Goal: Information Seeking & Learning: Find specific fact

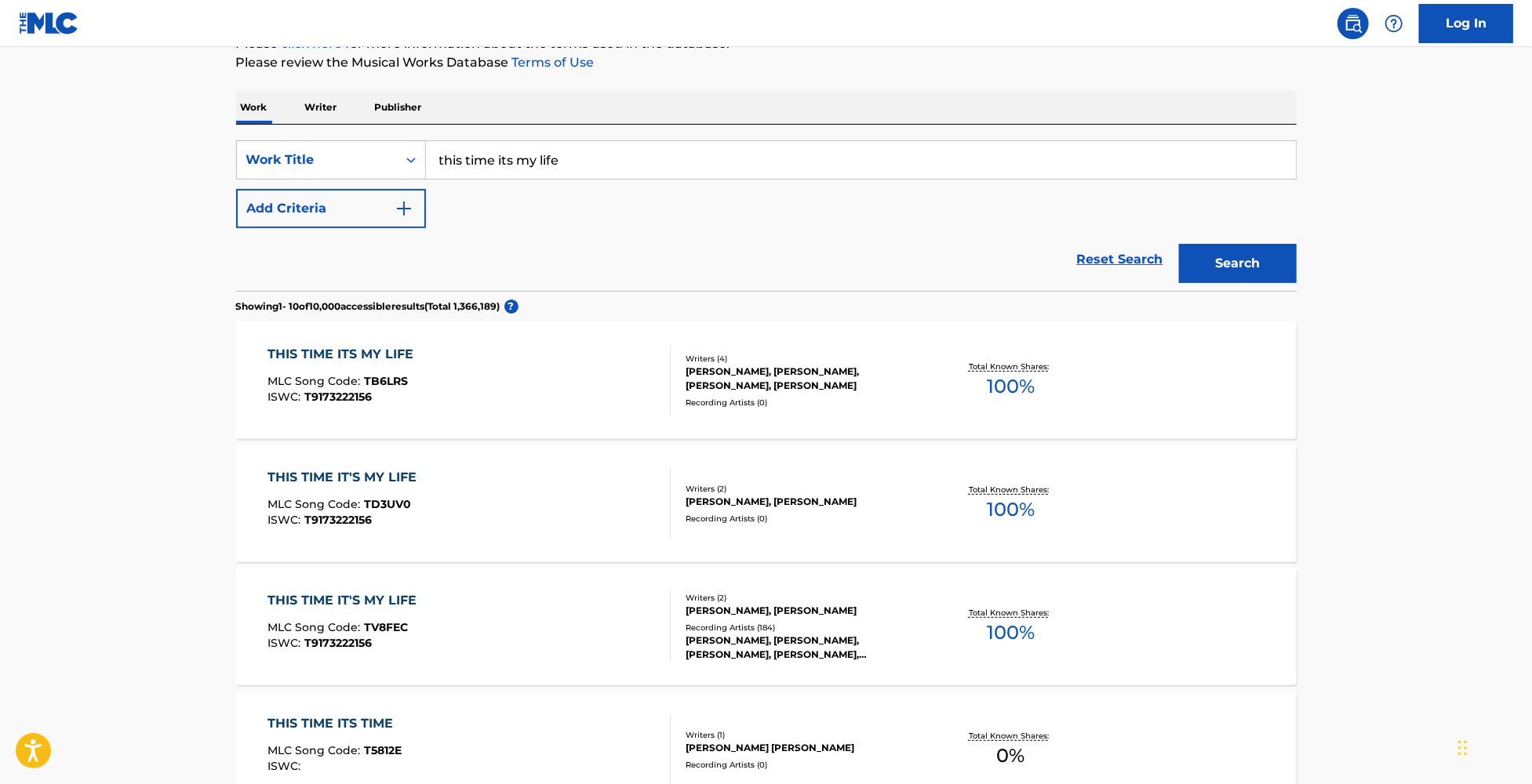
scroll to position [209, 0]
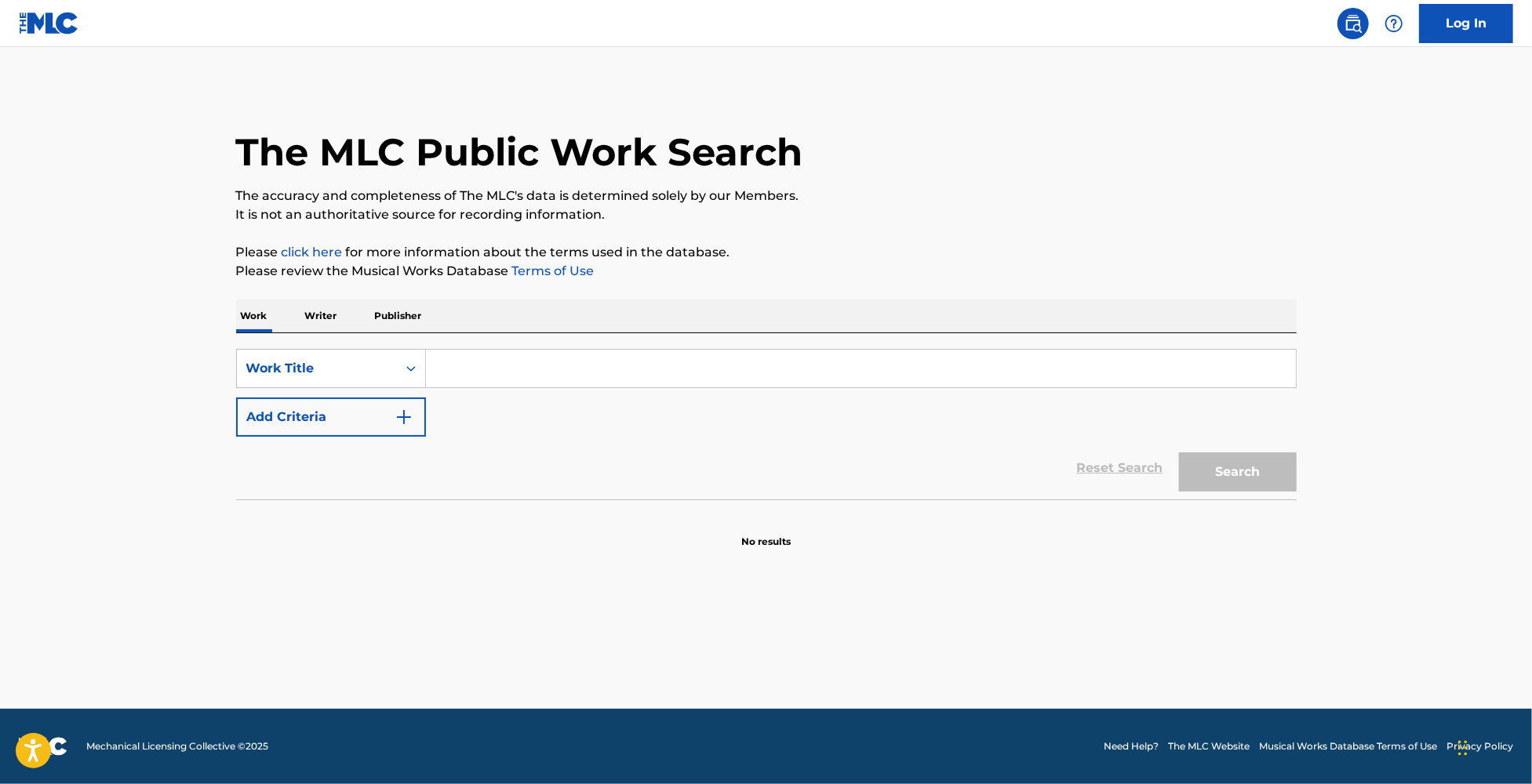
click at [524, 364] on input "Search Form" at bounding box center [861, 368] width 869 height 37
paste input "All Day And All Of The Night"
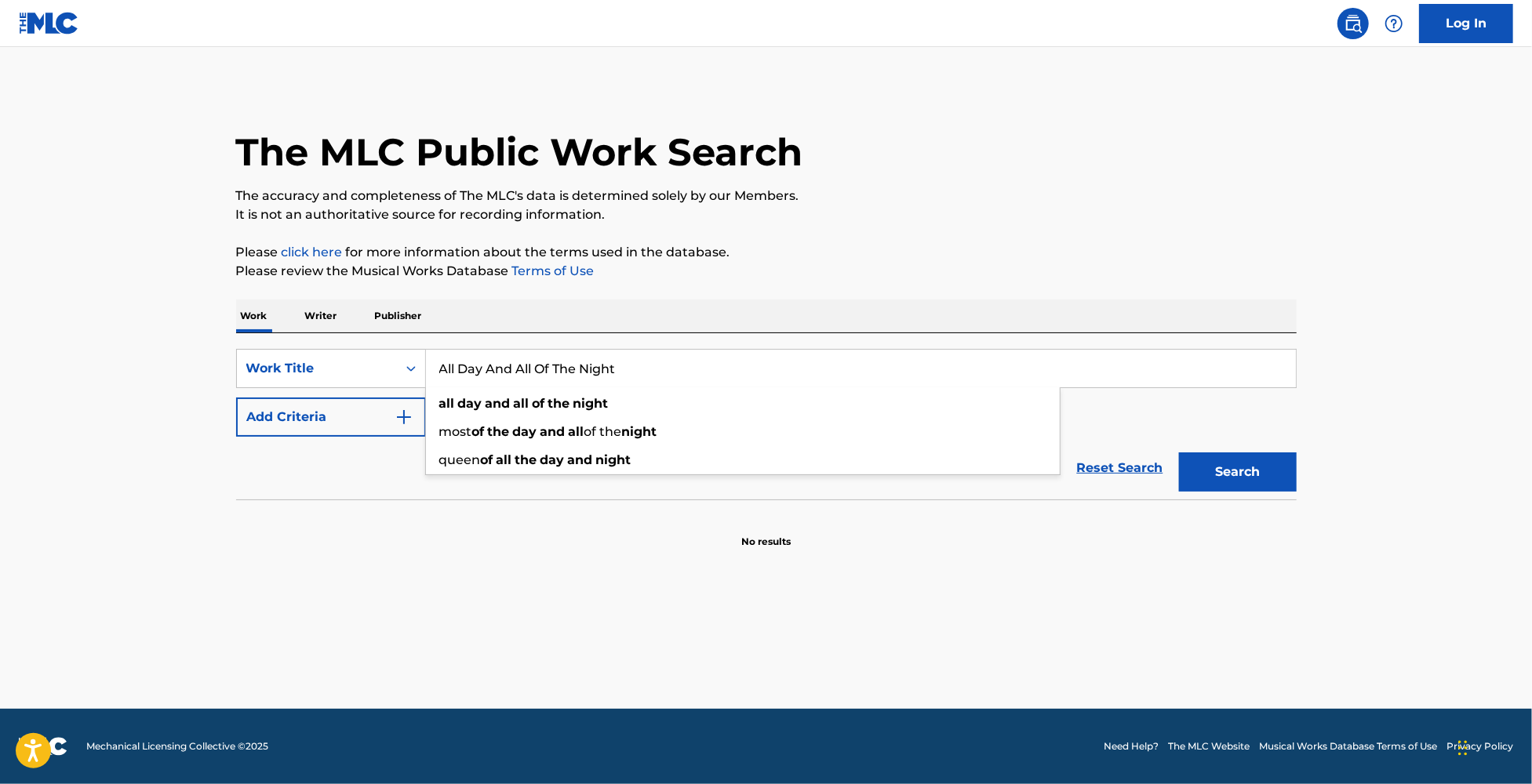
type input "All Day And All Of The Night"
click at [1179, 453] on button "Search" at bounding box center [1238, 472] width 118 height 39
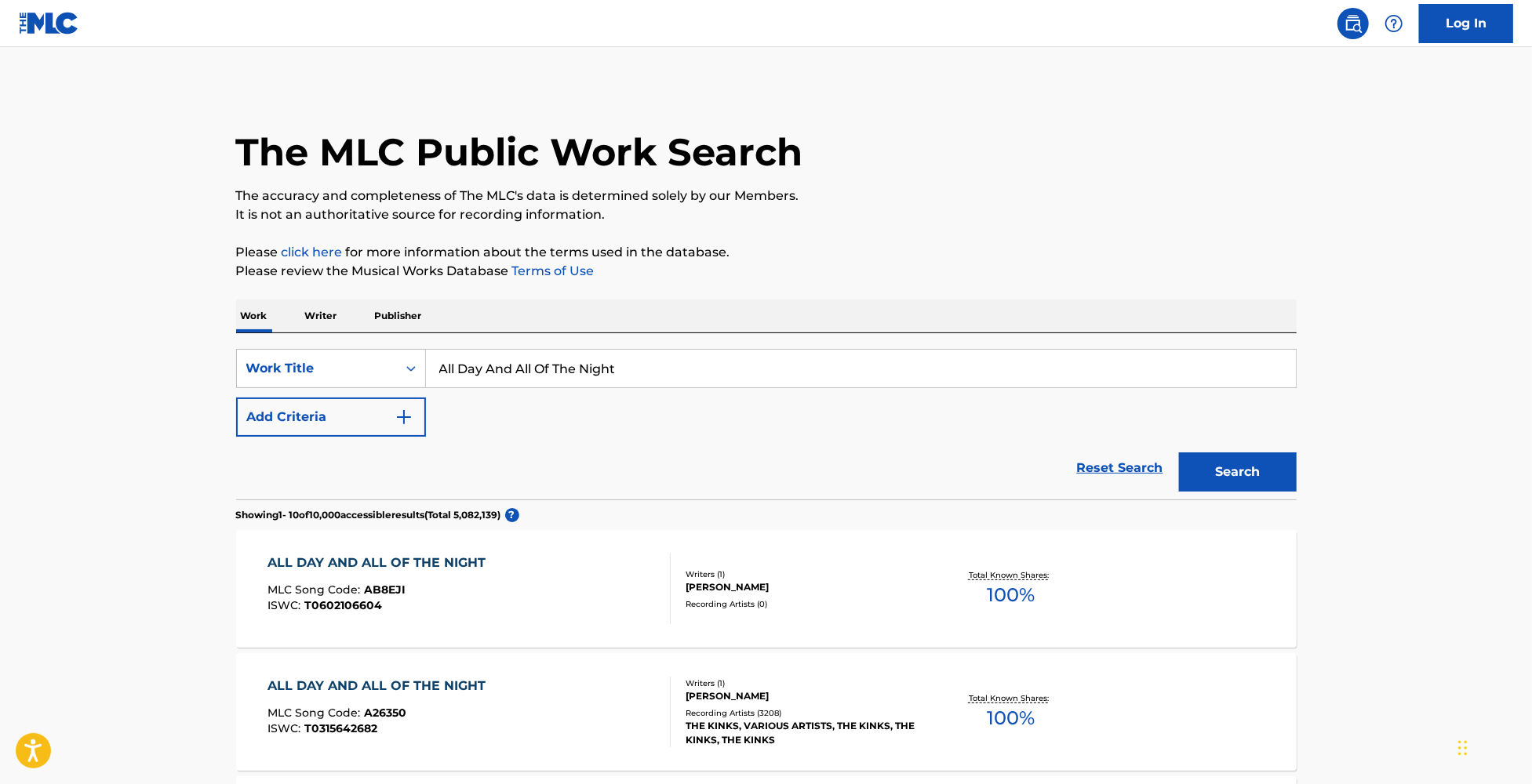
scroll to position [104, 0]
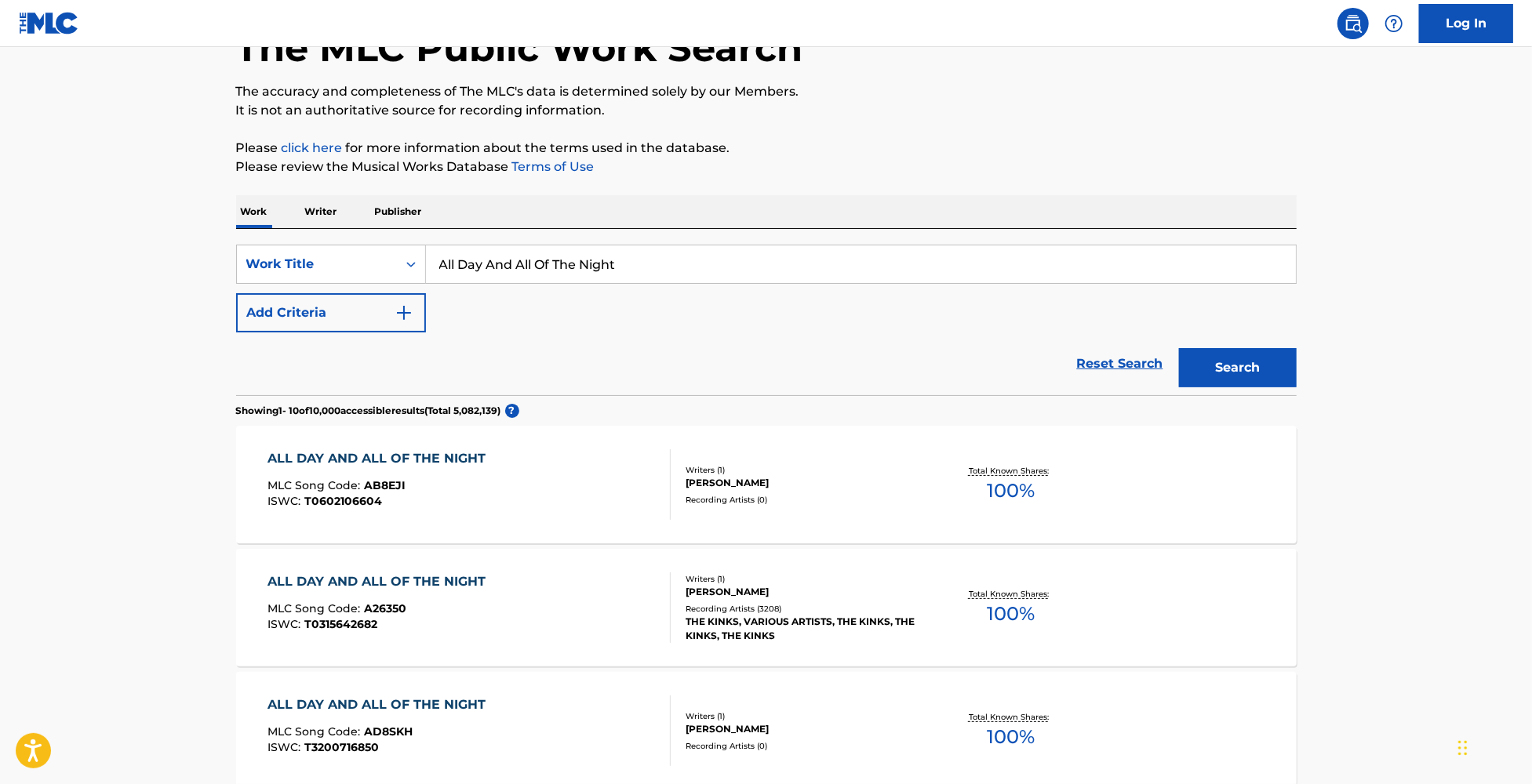
click at [389, 585] on div "ALL DAY AND ALL OF THE NIGHT" at bounding box center [380, 581] width 225 height 19
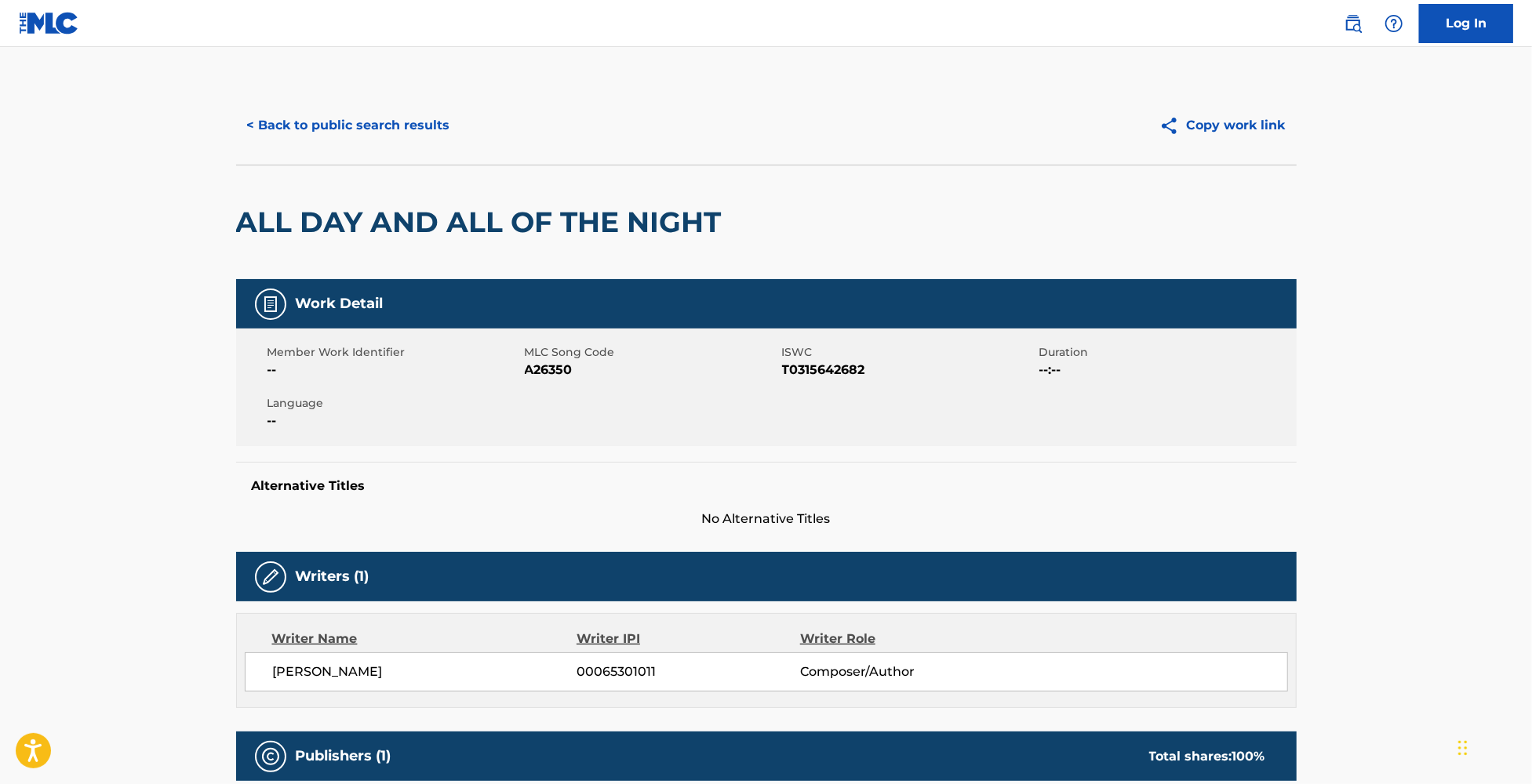
click at [352, 125] on button "< Back to public search results" at bounding box center [349, 125] width 225 height 39
